Goal: Task Accomplishment & Management: Manage account settings

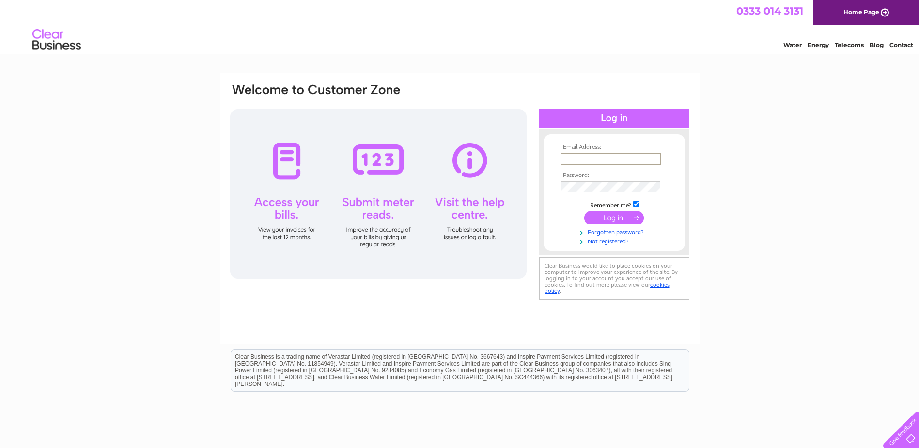
click at [580, 153] on input "text" at bounding box center [610, 159] width 101 height 12
type input "accounts@topek.co.uk"
click at [605, 221] on input "submit" at bounding box center [614, 218] width 60 height 14
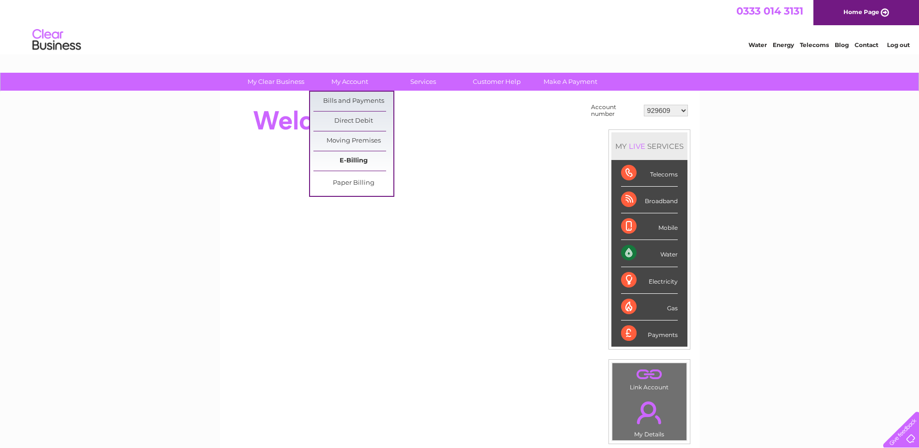
click at [360, 159] on link "E-Billing" at bounding box center [353, 160] width 80 height 19
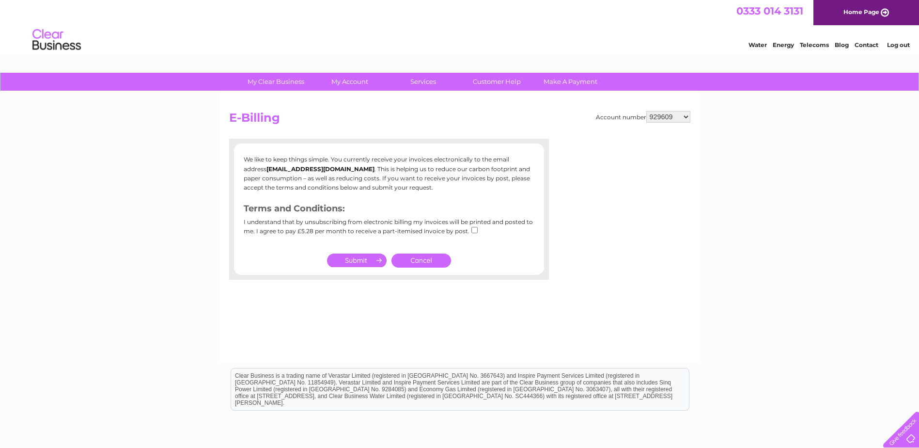
click at [415, 261] on link "Cancel" at bounding box center [421, 260] width 60 height 14
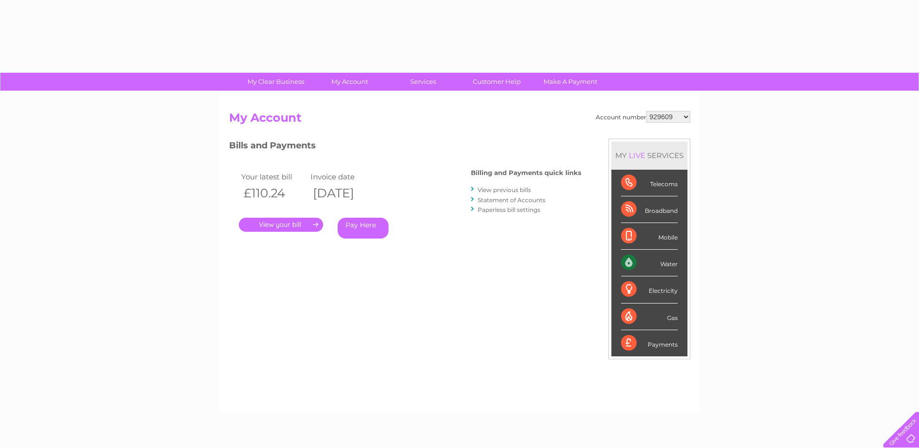
click at [437, 268] on div "Account number 929609 30287544 My Account MY LIVE SERVICES Telecoms Broadband M…" at bounding box center [459, 257] width 461 height 292
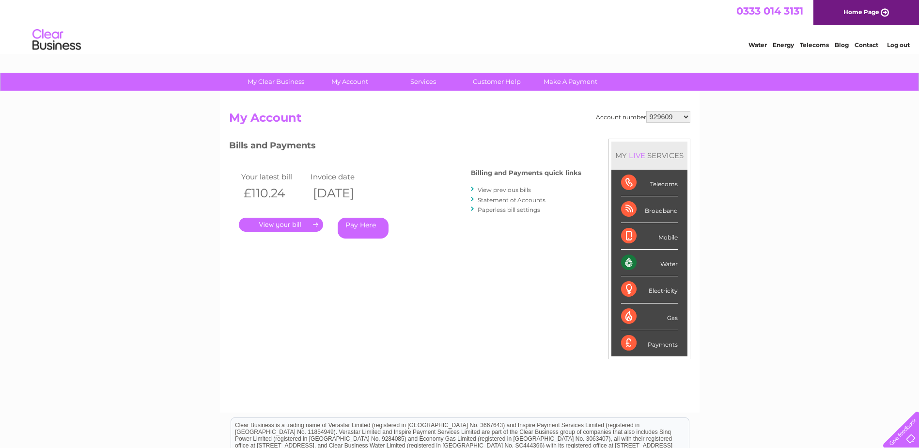
click at [286, 224] on link "." at bounding box center [281, 224] width 84 height 14
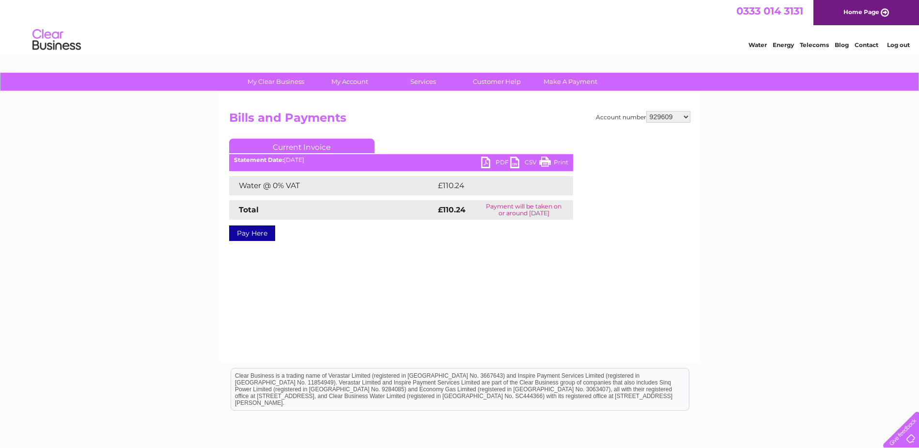
click at [489, 162] on link "PDF" at bounding box center [495, 163] width 29 height 14
click at [665, 115] on select "929609 30287544" at bounding box center [668, 117] width 44 height 12
select select "30287544"
click at [646, 111] on select "929609 30287544" at bounding box center [668, 117] width 44 height 12
click at [491, 165] on link "PDF" at bounding box center [495, 163] width 29 height 14
